Goal: Task Accomplishment & Management: Manage account settings

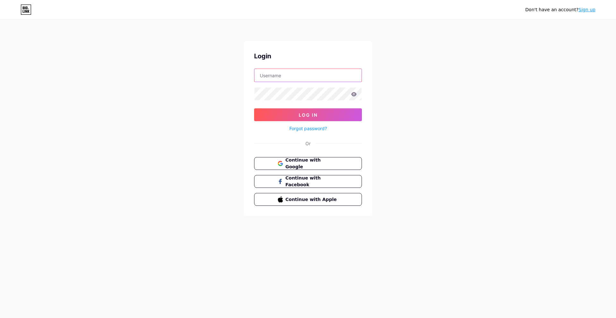
click at [274, 71] on input "text" at bounding box center [307, 75] width 107 height 13
type input "[EMAIL_ADDRESS][DOMAIN_NAME]"
click at [355, 95] on icon at bounding box center [353, 94] width 5 height 4
click at [312, 113] on span "Log In" at bounding box center [308, 114] width 19 height 5
